Goal: Task Accomplishment & Management: Manage account settings

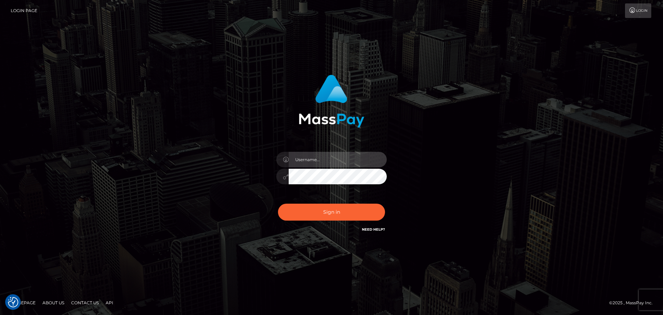
type input "Bedis"
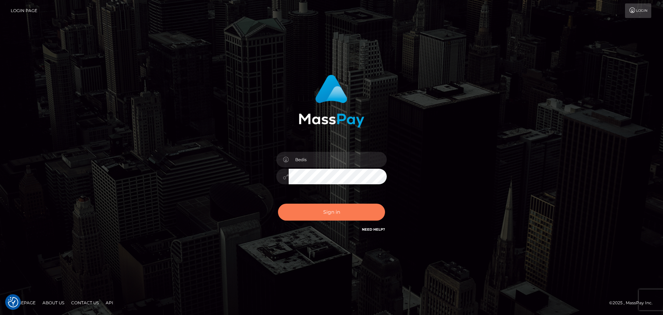
click at [331, 212] on button "Sign in" at bounding box center [331, 211] width 107 height 17
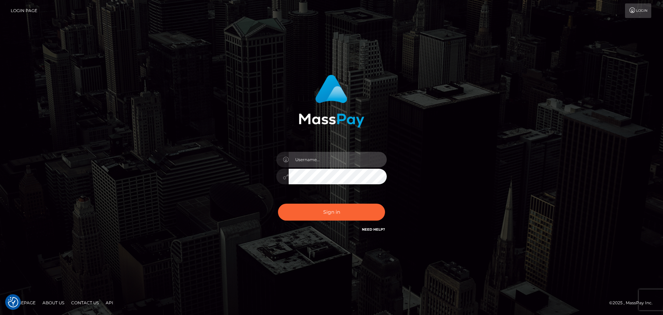
type input "Bedis"
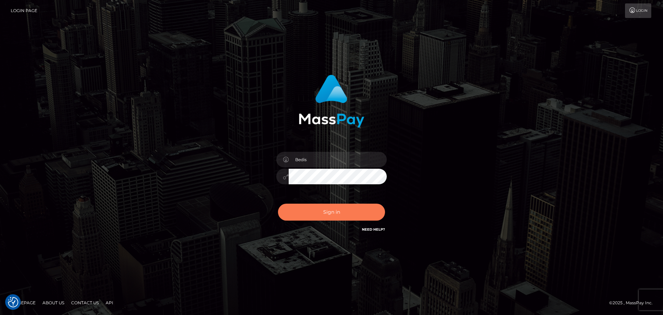
click at [331, 212] on button "Sign in" at bounding box center [331, 211] width 107 height 17
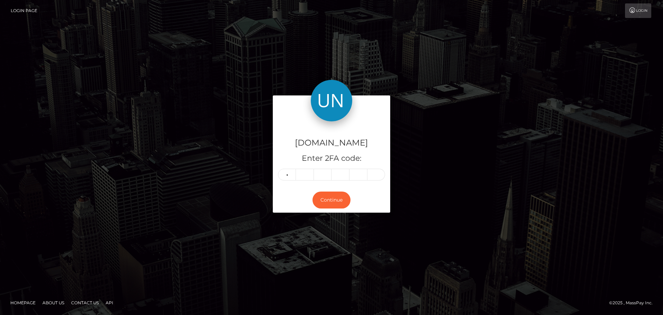
type input "1"
type input "7"
type input "9"
type input "7"
type input "1"
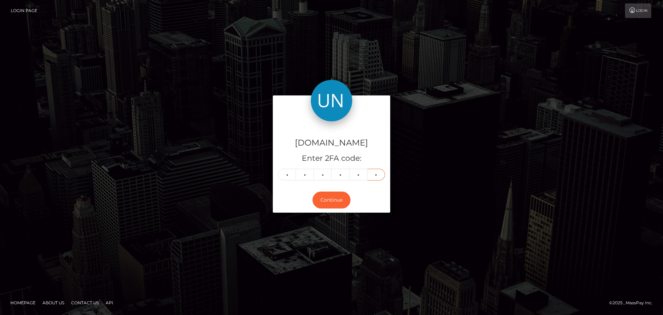
type input "7"
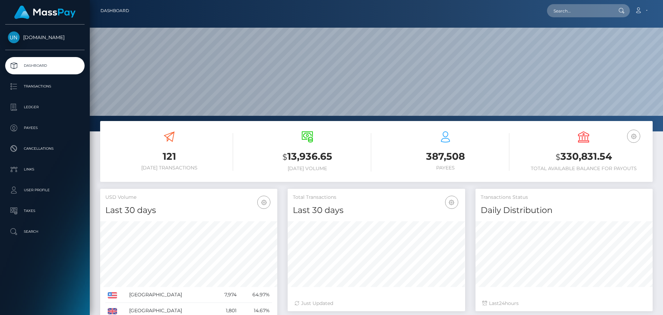
scroll to position [123, 177]
click at [571, 11] on input "text" at bounding box center [579, 10] width 65 height 13
paste input "jayble314@gmail.com"
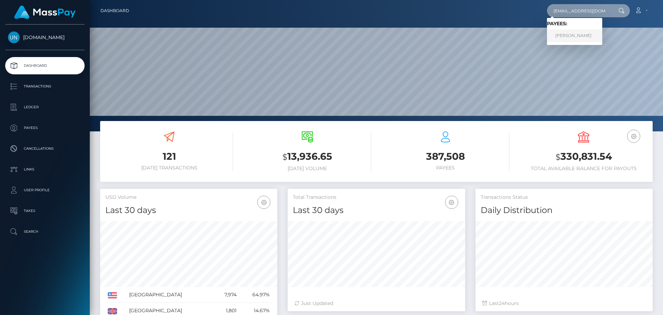
type input "jayble314@gmail.com"
click at [587, 32] on link "JAYDON ALLEN BLEDSOE" at bounding box center [574, 35] width 55 height 13
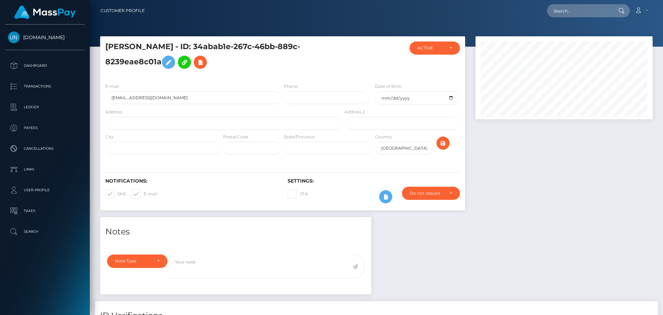
scroll to position [83, 177]
click at [159, 121] on input "text" at bounding box center [223, 123] width 236 height 13
paste input "213 Northwynd Cir, Lynchburg, VA 24502"
drag, startPoint x: 198, startPoint y: 122, endPoint x: 183, endPoint y: 123, distance: 14.5
click at [183, 123] on input "213 Northwynd Cir, Lynchburg, VA 24502" at bounding box center [223, 123] width 236 height 13
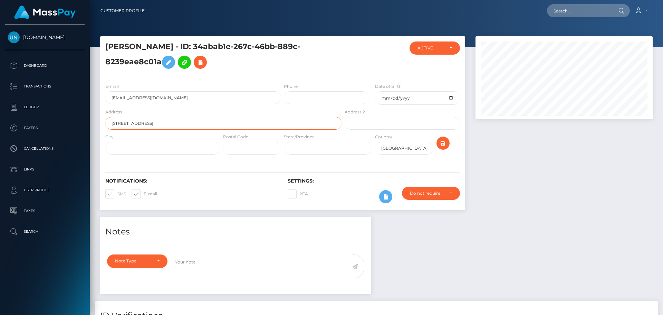
type input "213 Northwynd Cir, Lynchburg, VA"
click at [230, 147] on input "text" at bounding box center [252, 148] width 58 height 13
paste input "24502"
type input "24502"
drag, startPoint x: 183, startPoint y: 123, endPoint x: 152, endPoint y: 125, distance: 30.8
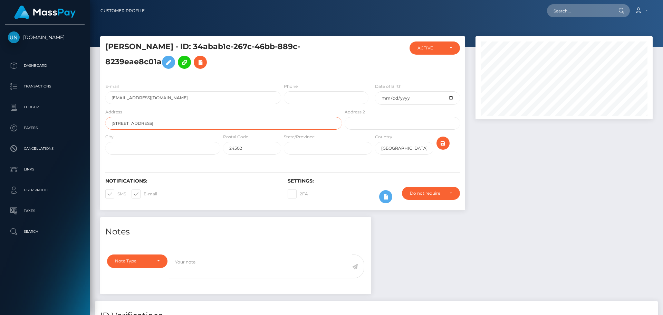
click at [152, 125] on input "213 Northwynd Cir, Lynchburg, VA" at bounding box center [223, 123] width 236 height 13
type input "213 Northwynd Cir,"
click at [145, 148] on input "text" at bounding box center [162, 148] width 115 height 13
paste input "Lynchburg, VA"
type input "Lynchburg, VA"
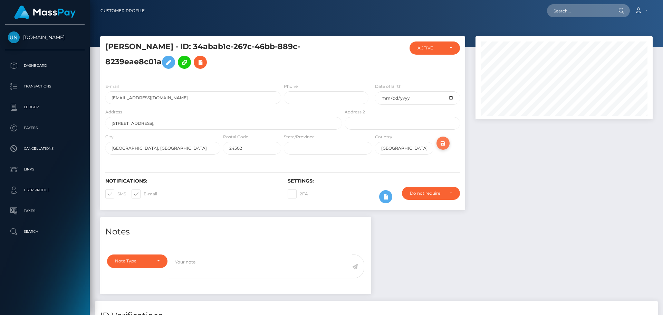
click at [442, 141] on icon "submit" at bounding box center [443, 143] width 8 height 9
click at [572, 14] on input "text" at bounding box center [579, 10] width 65 height 13
paste input "[EMAIL_ADDRESS][DOMAIN_NAME]"
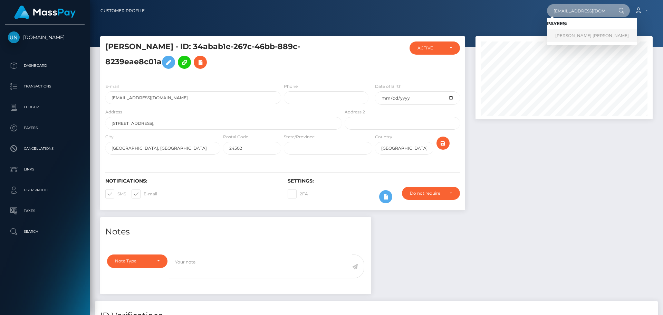
type input "[EMAIL_ADDRESS][DOMAIN_NAME]"
click at [590, 35] on link "JOÃO PEDRO VALENTE DE CARVALHO" at bounding box center [592, 35] width 90 height 13
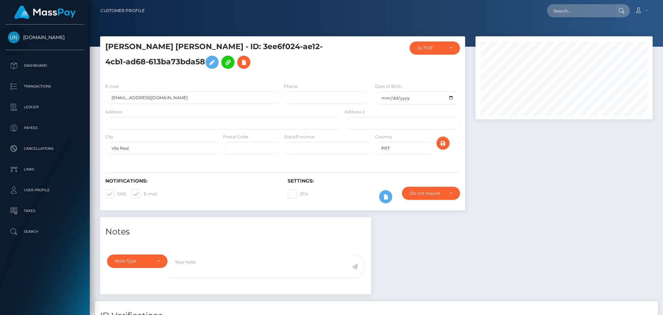
scroll to position [83, 177]
click at [143, 124] on input "text" at bounding box center [223, 123] width 236 height 13
paste input "Sure: [STREET_ADDRESS][PERSON_NAME]"
drag, startPoint x: 266, startPoint y: 123, endPoint x: 222, endPoint y: 125, distance: 44.6
click at [222, 125] on input "Sure: Rua Major Antonio Fernandes Varao 5000-055 Vila Real, Vila Real, Portugal" at bounding box center [223, 123] width 236 height 13
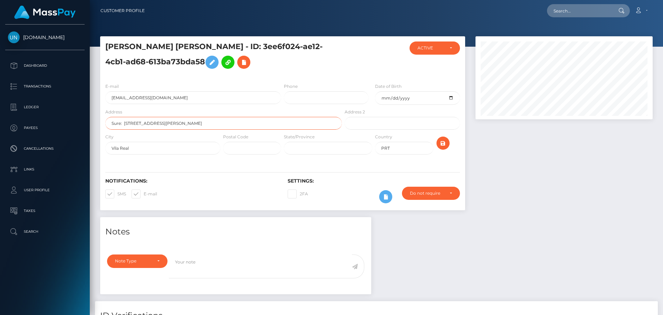
drag, startPoint x: 223, startPoint y: 124, endPoint x: 200, endPoint y: 123, distance: 23.5
click at [200, 123] on input "Sure: Rua Major Antonio Fernandes Varao 5000-055" at bounding box center [223, 123] width 236 height 13
type input "Sure: Rua Major Antonio Fernandes Varao"
click at [236, 148] on input "text" at bounding box center [252, 148] width 58 height 13
paste input "5000-055"
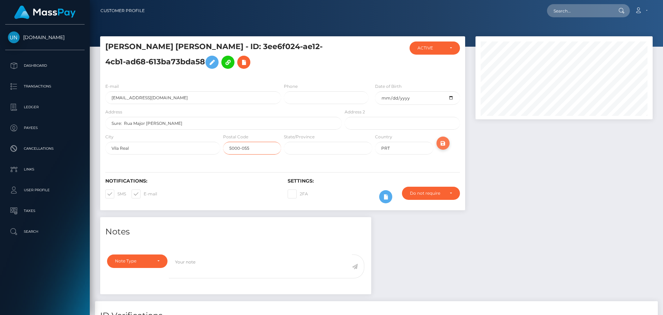
type input "5000-055"
click at [446, 143] on icon "submit" at bounding box center [443, 143] width 8 height 9
